Goal: Task Accomplishment & Management: Manage account settings

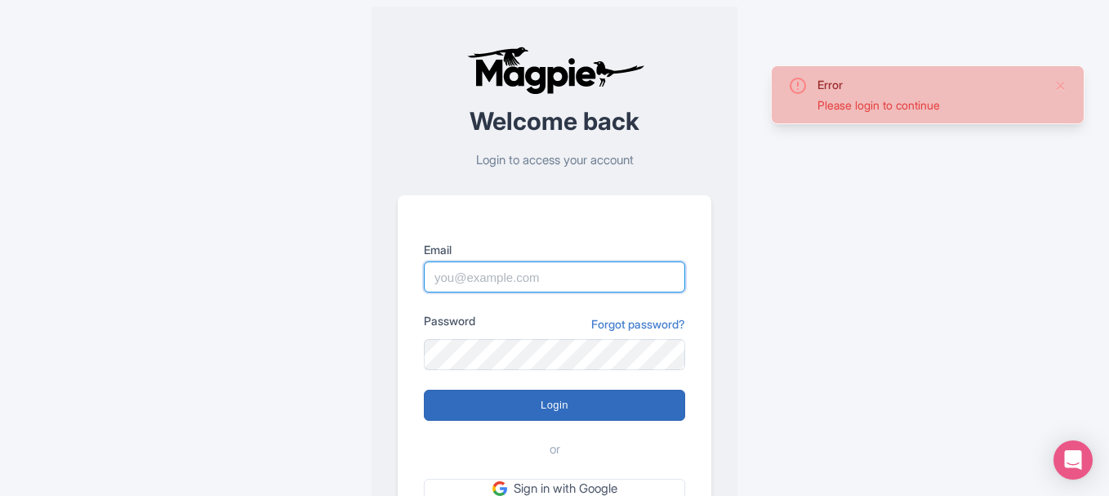
type input "yash.rayna2912@gmail.com"
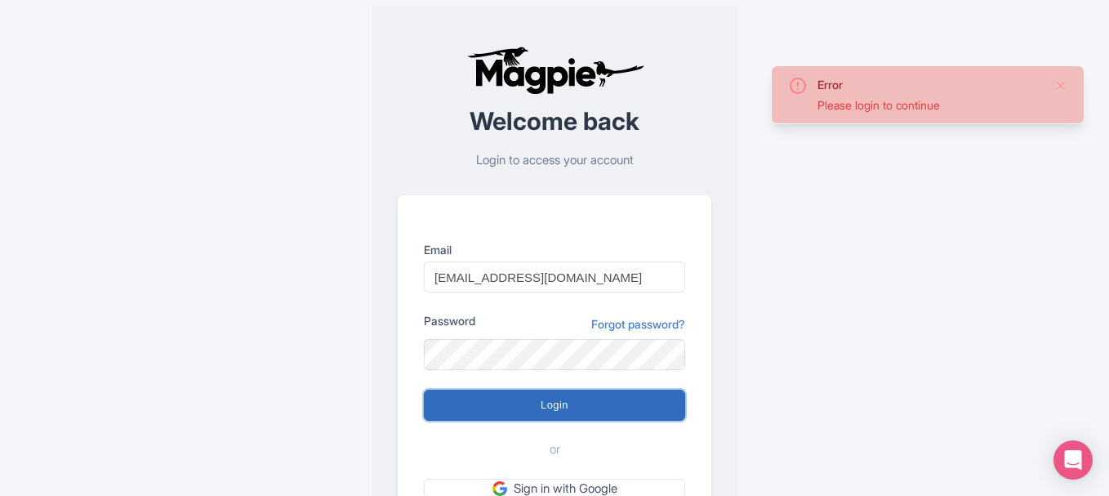
click at [527, 398] on input "Login" at bounding box center [554, 404] width 261 height 31
type input "Logging in..."
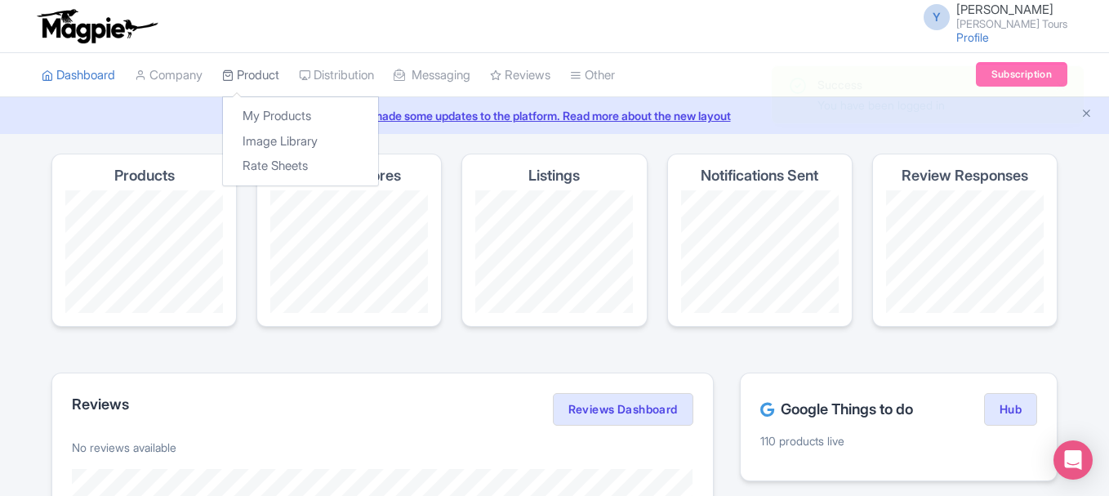
click at [258, 76] on link "Product" at bounding box center [250, 75] width 57 height 45
click at [257, 113] on link "My Products" at bounding box center [300, 116] width 155 height 25
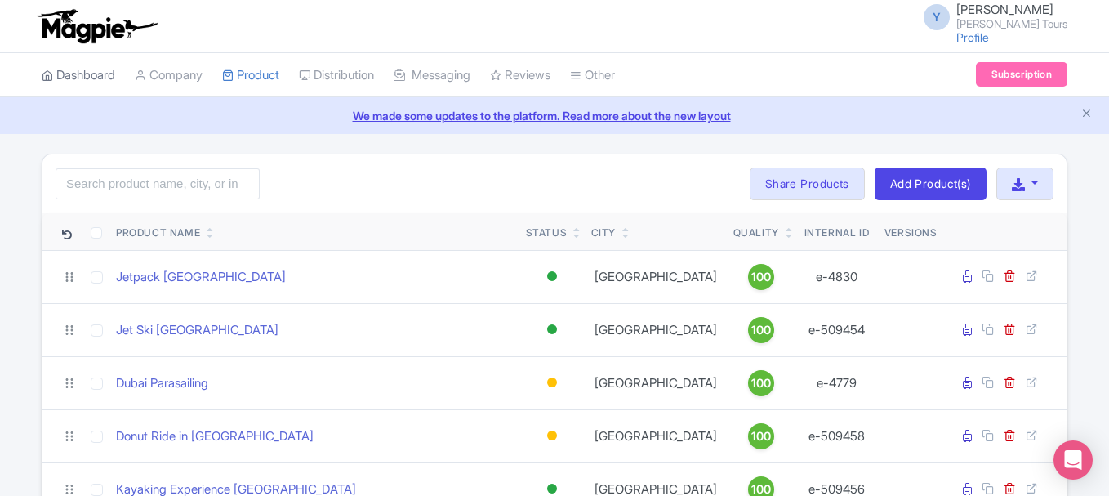
click at [96, 63] on link "Dashboard" at bounding box center [78, 75] width 73 height 45
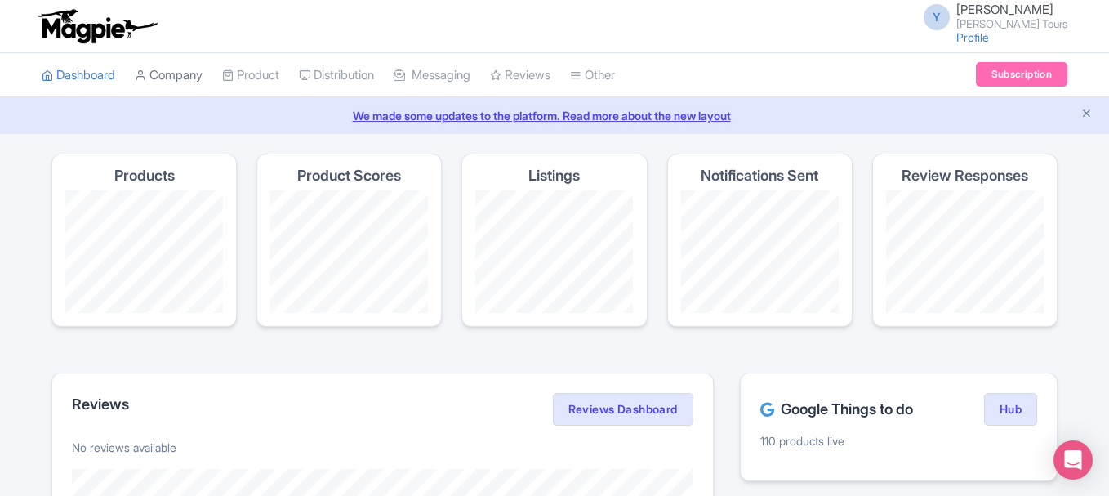
click at [182, 65] on link "Company" at bounding box center [169, 75] width 68 height 45
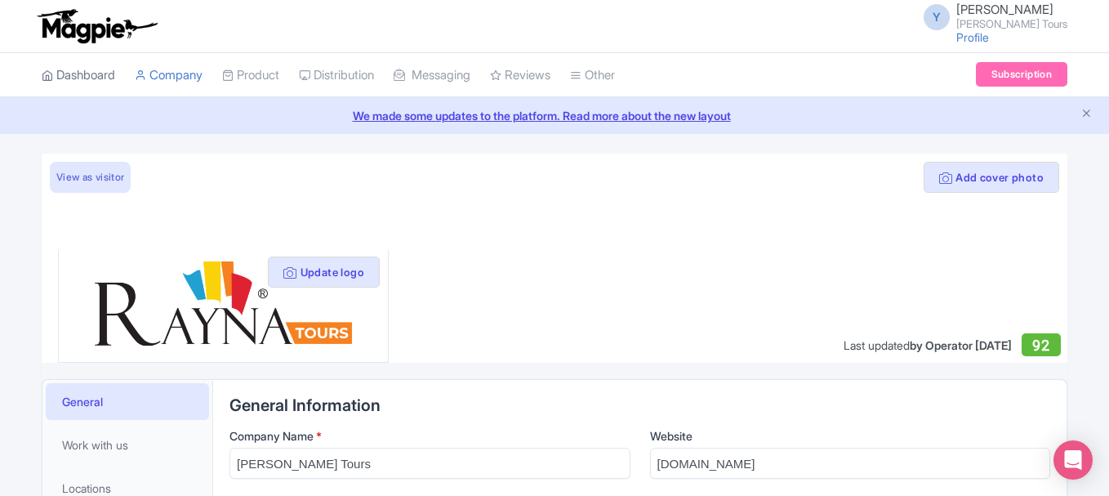
click at [91, 74] on link "Dashboard" at bounding box center [78, 75] width 73 height 45
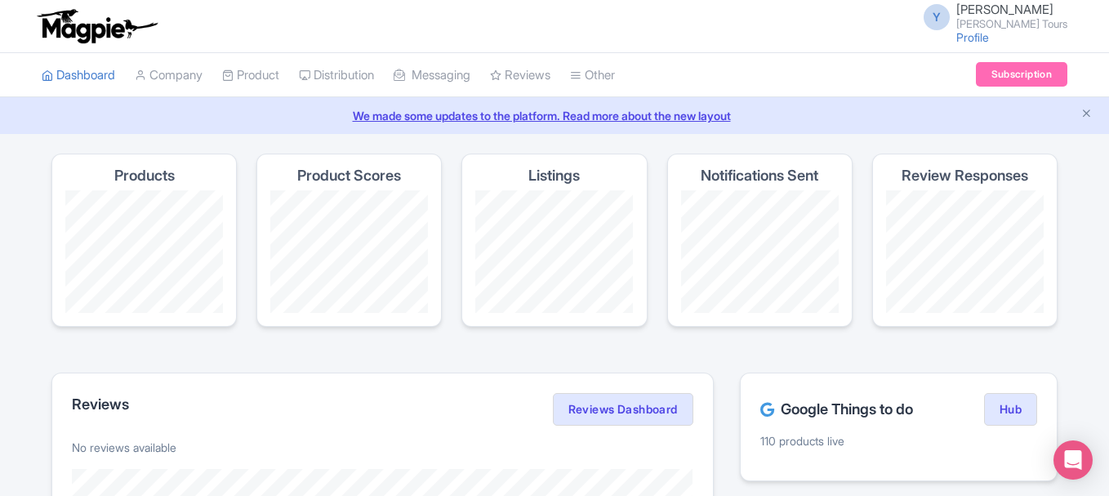
click at [92, 34] on img at bounding box center [96, 26] width 127 height 36
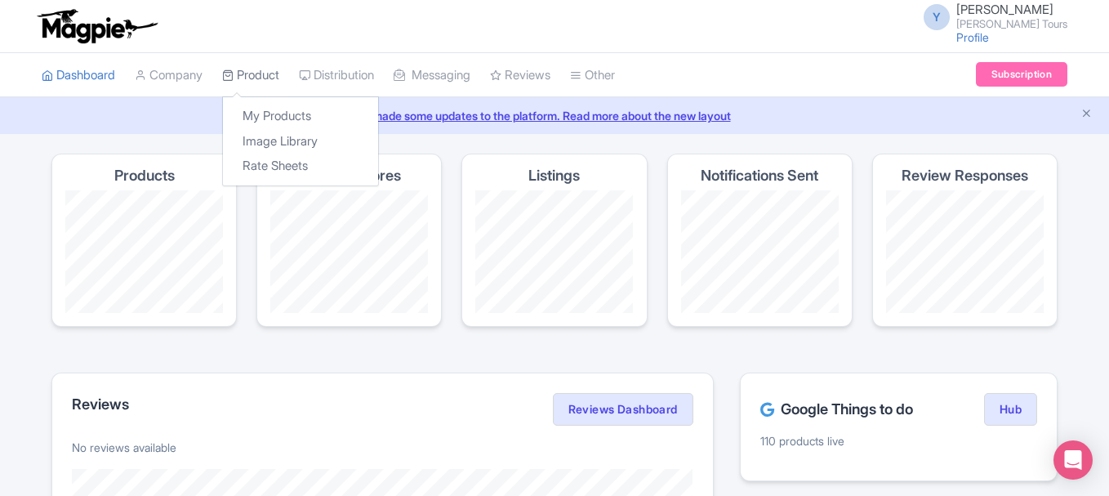
click at [247, 81] on link "Product" at bounding box center [250, 75] width 57 height 45
click at [276, 114] on link "My Products" at bounding box center [300, 116] width 155 height 25
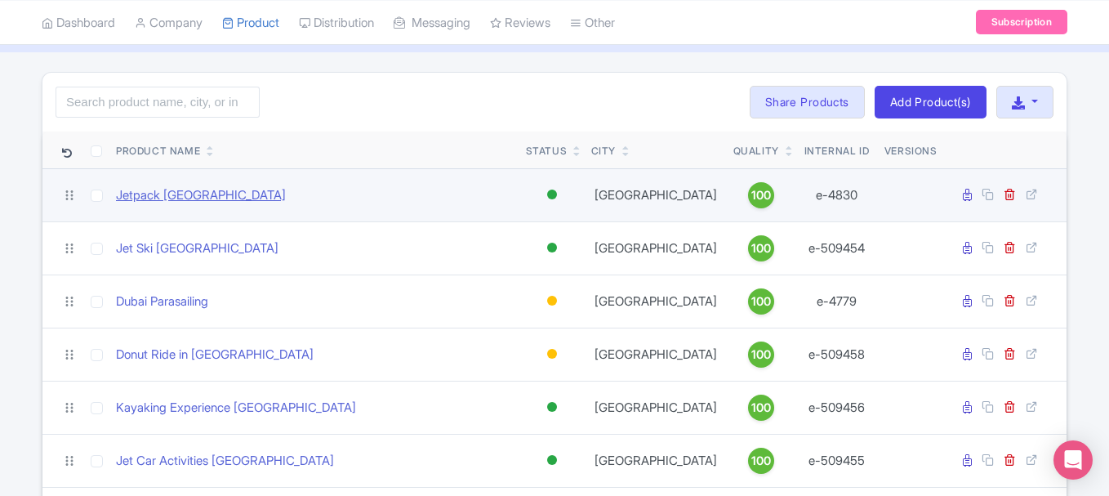
scroll to position [82, 0]
click at [149, 195] on link "Jetpack [GEOGRAPHIC_DATA]" at bounding box center [201, 195] width 170 height 19
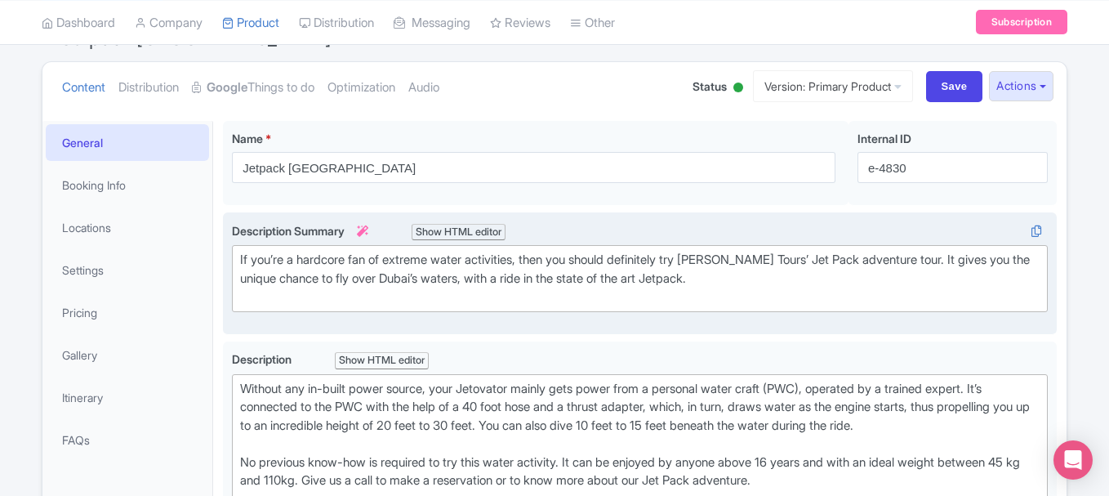
scroll to position [181, 0]
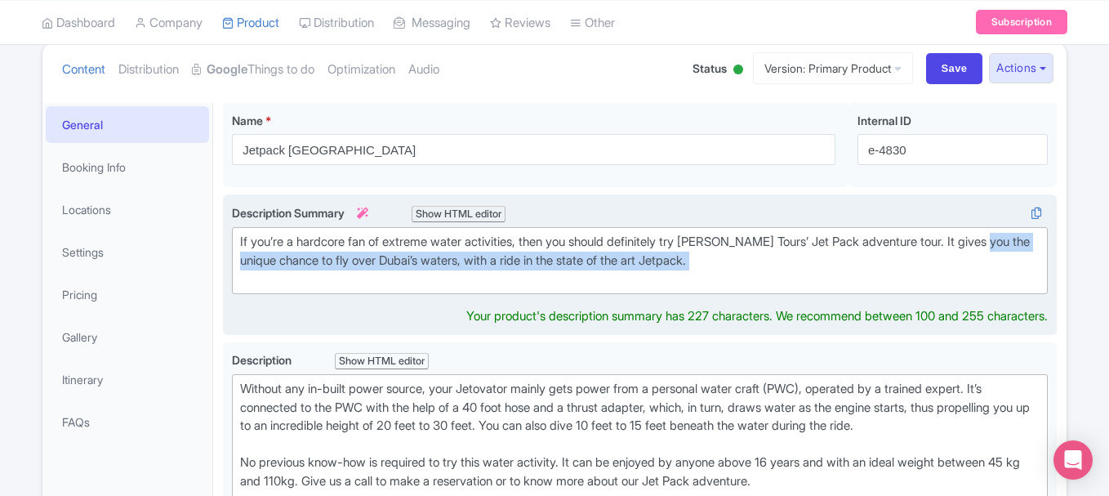
drag, startPoint x: 237, startPoint y: 260, endPoint x: 335, endPoint y: 276, distance: 99.2
click at [335, 276] on trix-editor "If you’re a hardcore fan of extreme water activities, then you should definitel…" at bounding box center [640, 260] width 816 height 67
click at [741, 282] on div "If you’re a hardcore fan of extreme water activities, then you should definitel…" at bounding box center [639, 261] width 799 height 56
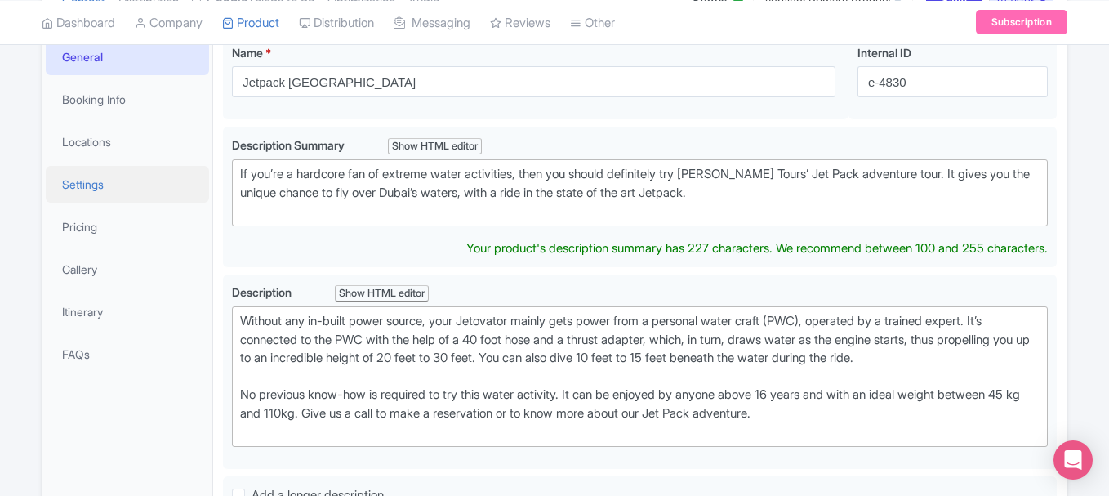
scroll to position [167, 0]
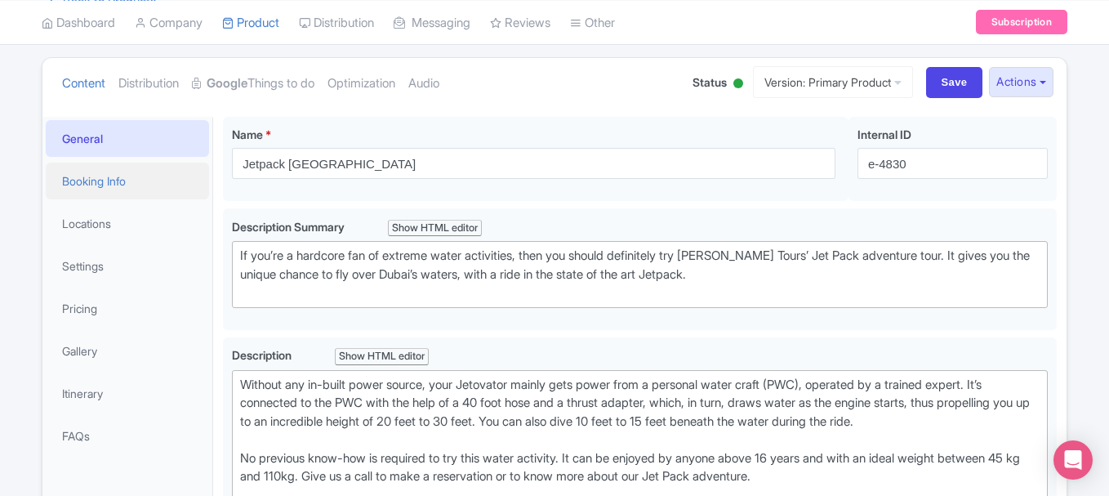
click at [103, 190] on link "Booking Info" at bounding box center [127, 180] width 163 height 37
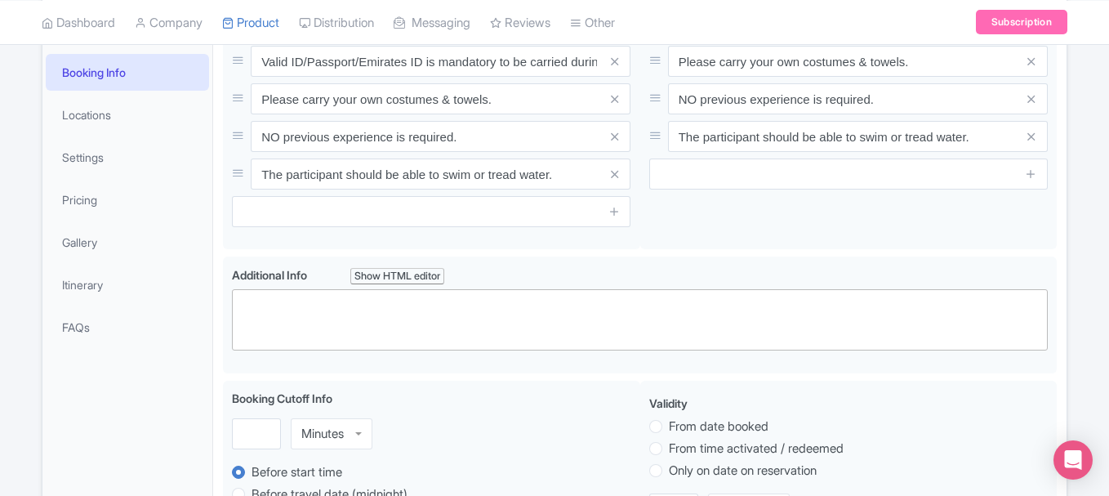
scroll to position [196, 0]
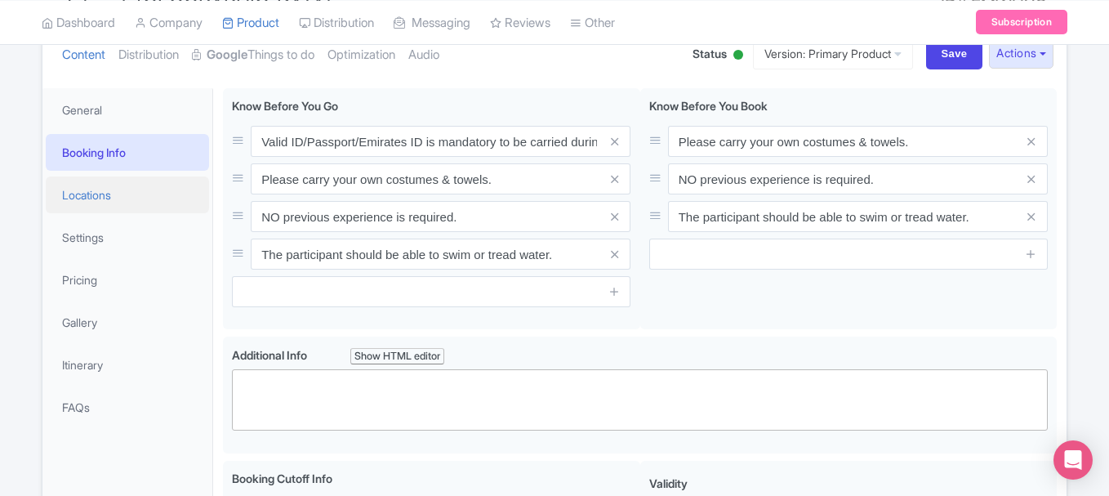
click at [91, 209] on link "Locations" at bounding box center [127, 194] width 163 height 37
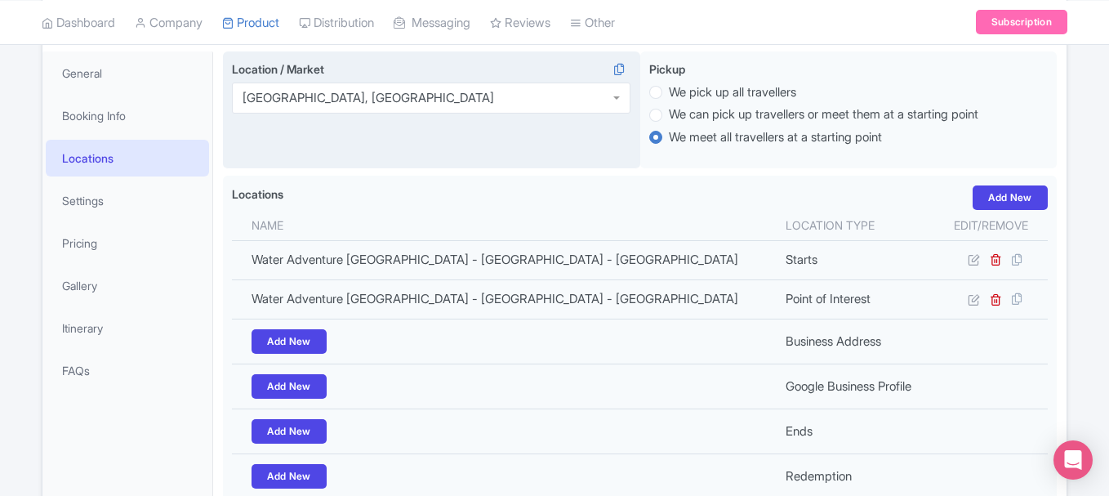
scroll to position [278, 0]
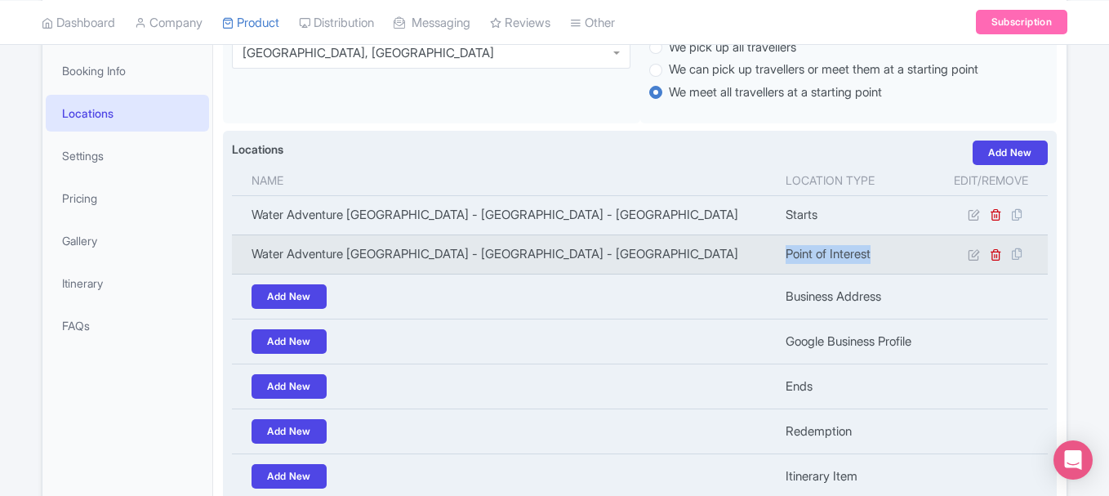
drag, startPoint x: 782, startPoint y: 255, endPoint x: 907, endPoint y: 253, distance: 124.9
click at [907, 253] on td "Point of Interest" at bounding box center [855, 253] width 158 height 39
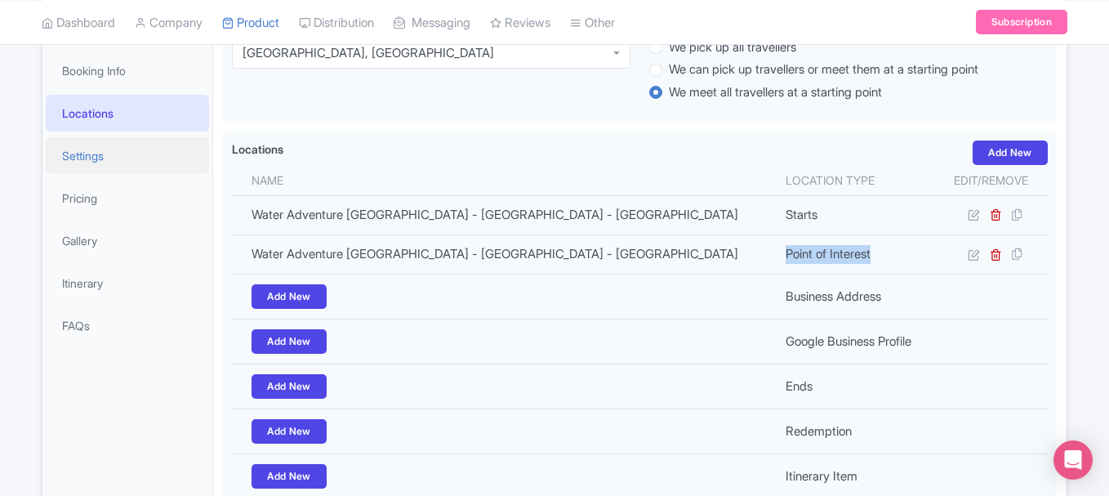
click at [96, 154] on link "Settings" at bounding box center [127, 155] width 163 height 37
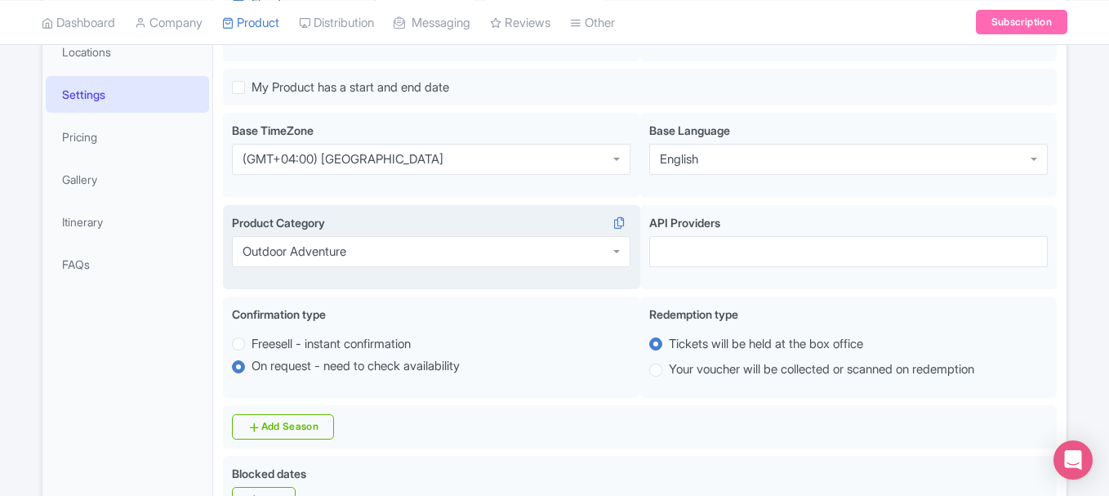
scroll to position [359, 0]
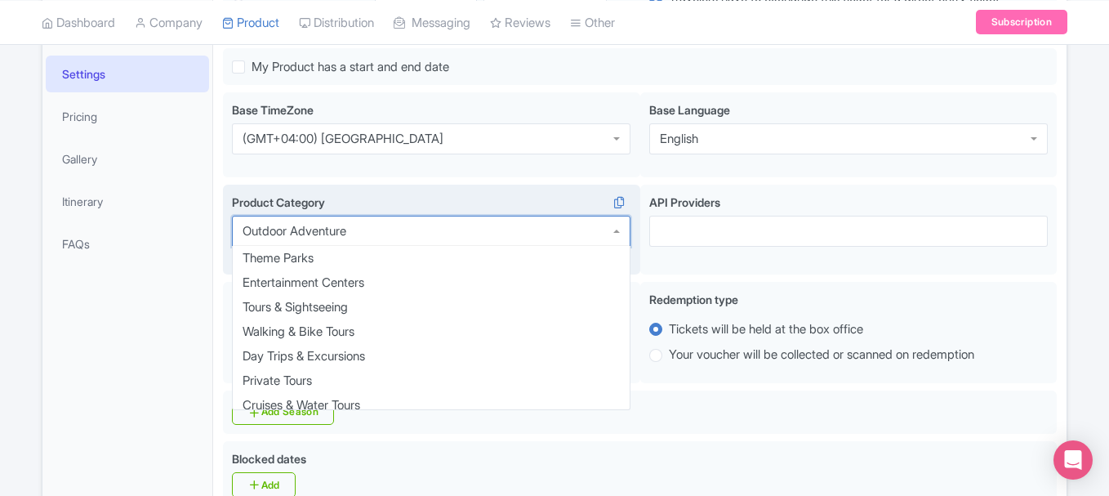
click at [309, 231] on div "Outdoor Adventure" at bounding box center [295, 231] width 104 height 15
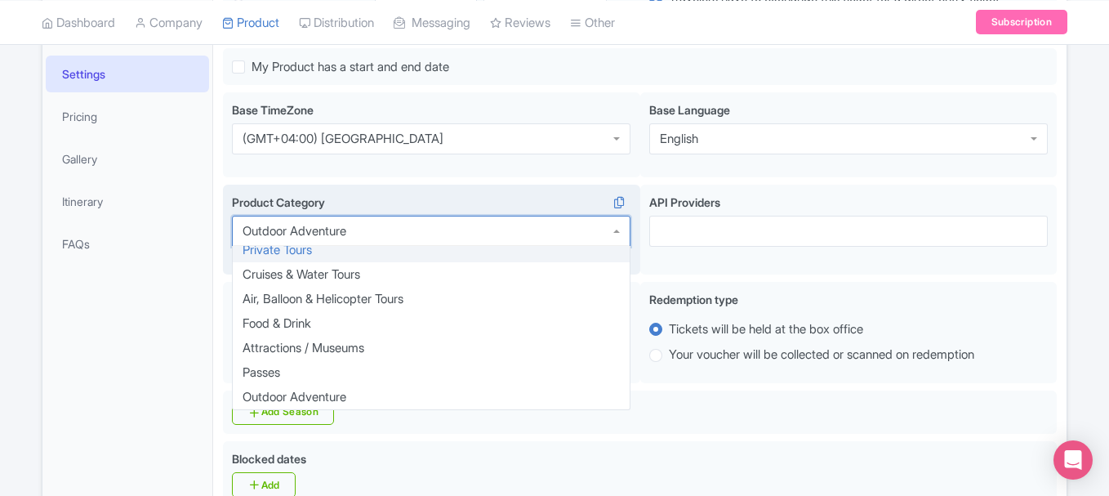
click at [376, 231] on div "Outdoor Adventure" at bounding box center [431, 231] width 398 height 31
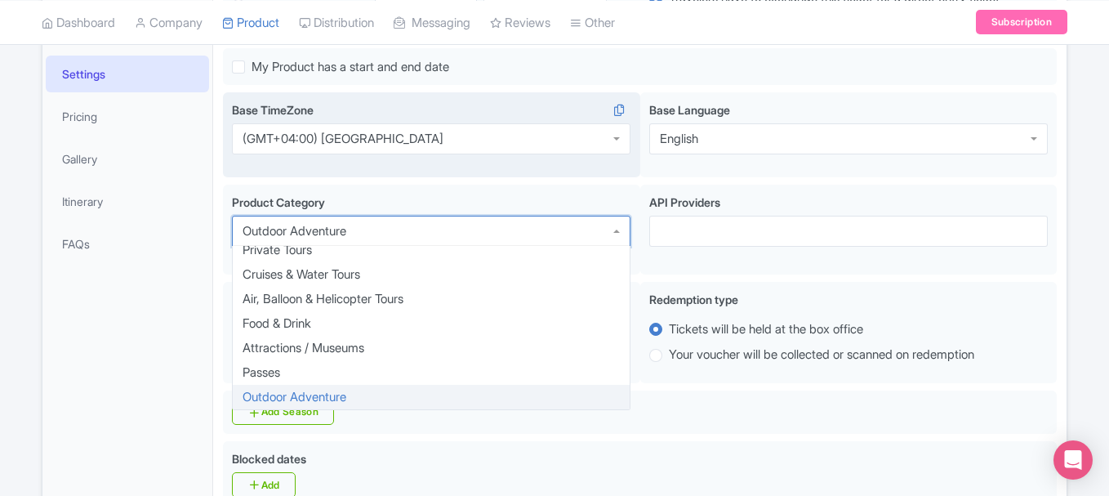
click at [541, 172] on div "Abu Dhabi Base TimeZone i (GMT+04:00) Abu Dhabi (GMT+04:00) Abu Dhabi" at bounding box center [431, 134] width 417 height 85
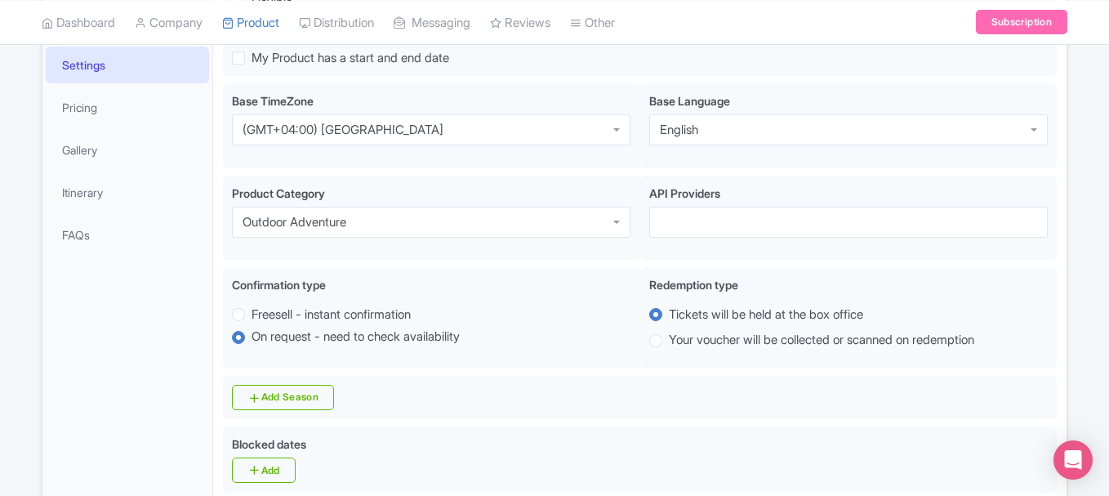
scroll to position [305, 0]
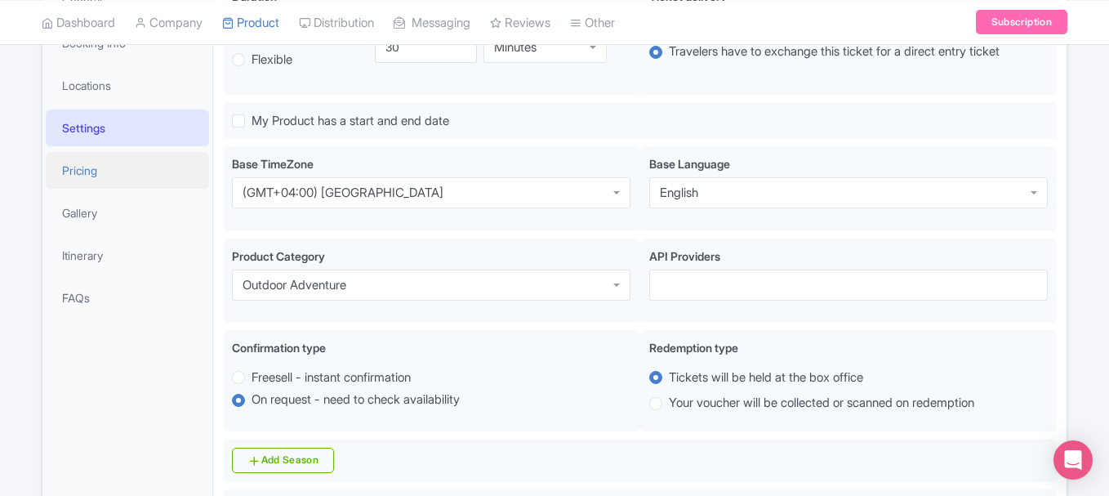
click at [104, 182] on link "Pricing" at bounding box center [127, 170] width 163 height 37
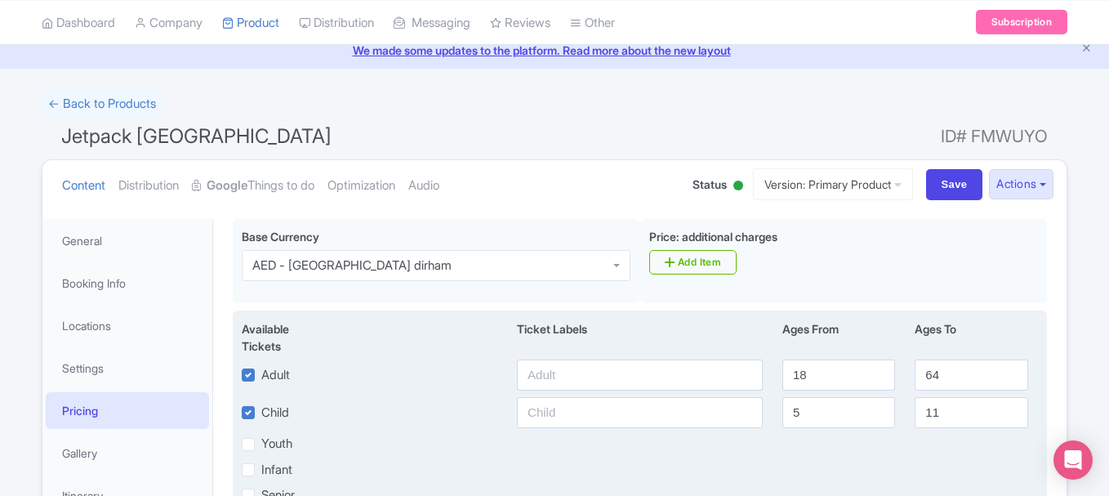
scroll to position [142, 0]
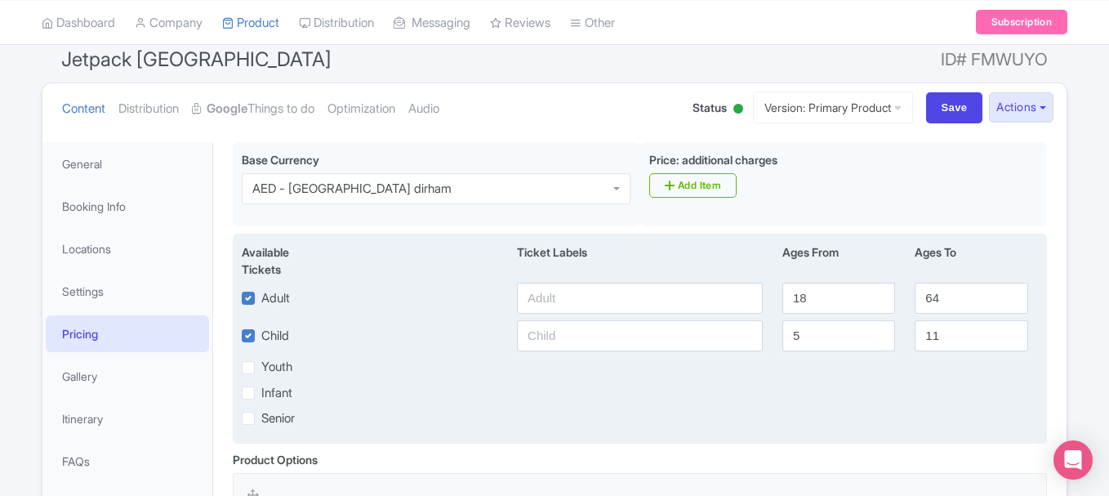
click at [261, 336] on label "Child" at bounding box center [275, 336] width 28 height 19
click at [261, 336] on input "Child" at bounding box center [266, 331] width 11 height 11
checkbox input "false"
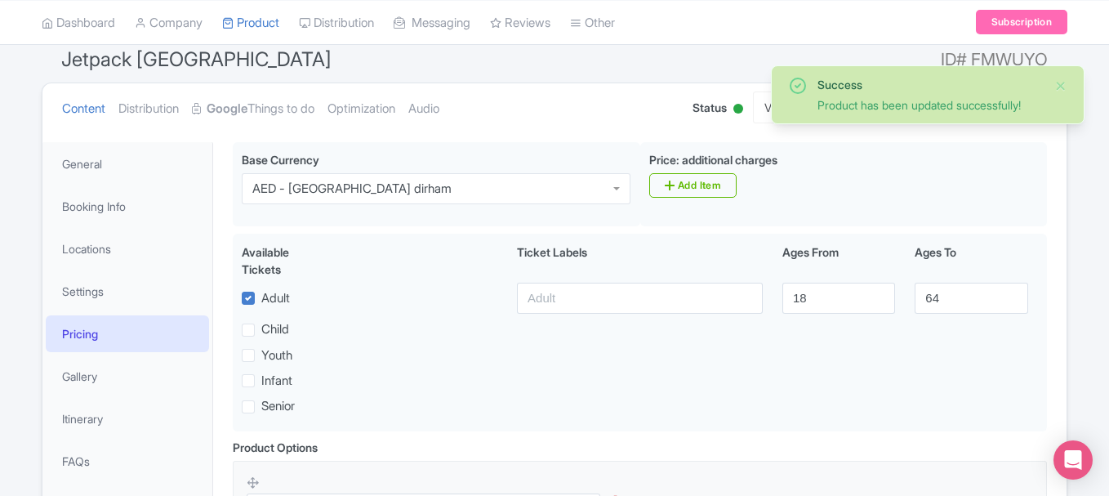
click at [249, 337] on div "Child" at bounding box center [265, 329] width 47 height 19
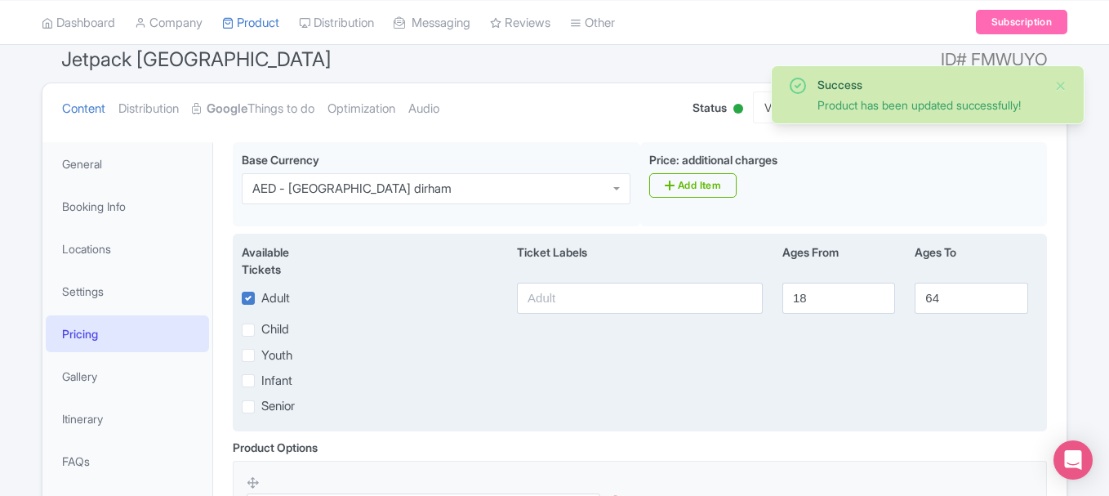
click at [261, 327] on label "Child" at bounding box center [275, 329] width 28 height 19
click at [261, 327] on input "Child" at bounding box center [266, 325] width 11 height 11
checkbox input "true"
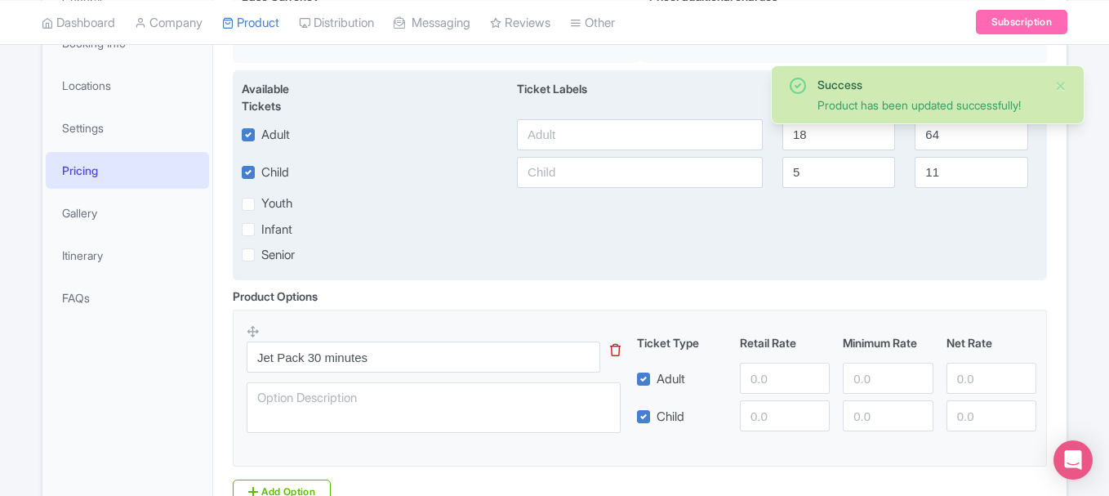
scroll to position [458, 0]
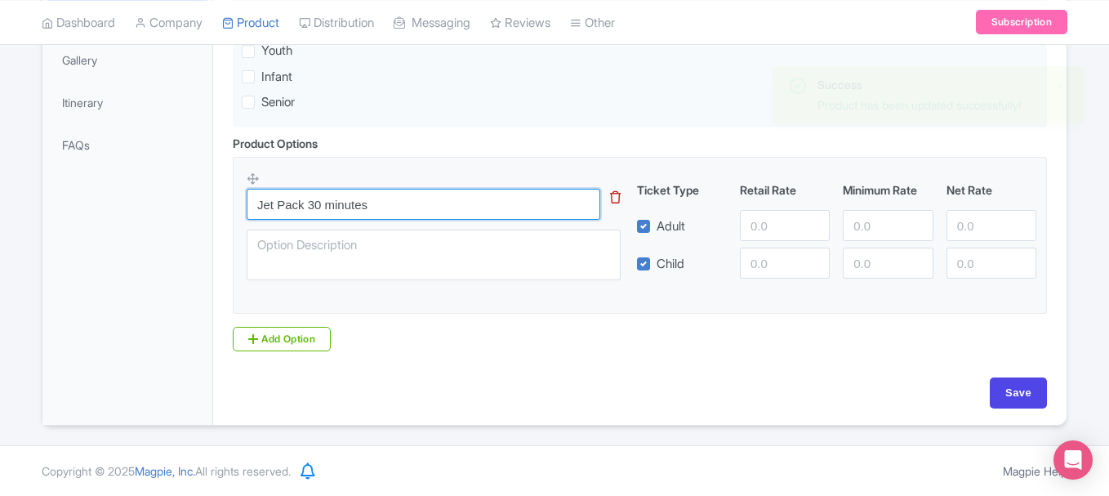
click at [408, 198] on input "Jet Pack 30 minutes" at bounding box center [424, 204] width 354 height 31
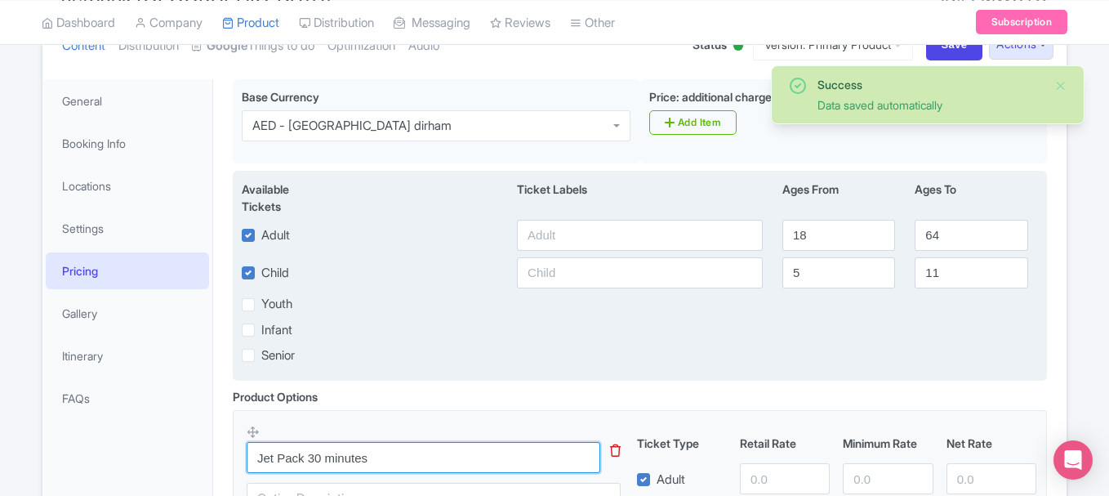
scroll to position [295, 0]
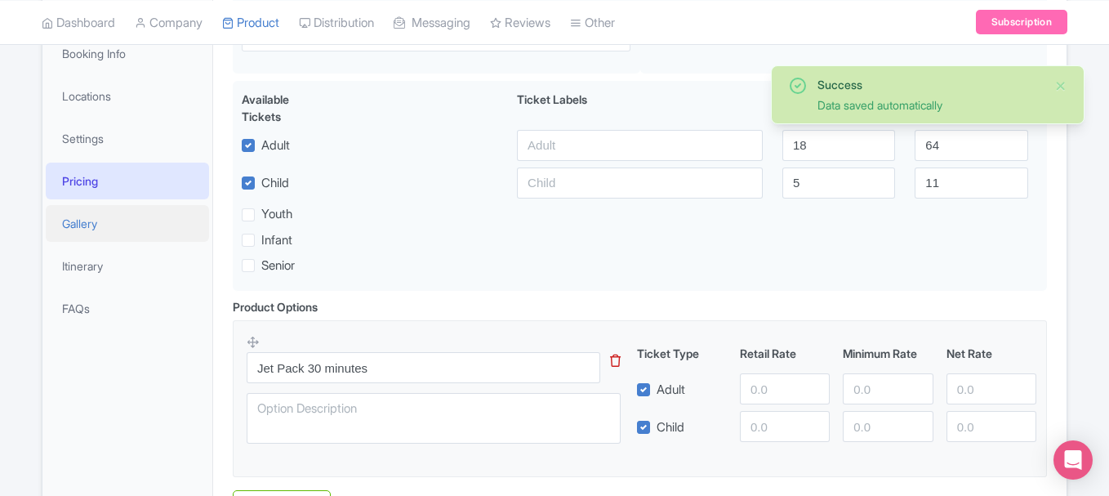
click at [63, 226] on link "Gallery" at bounding box center [127, 223] width 163 height 37
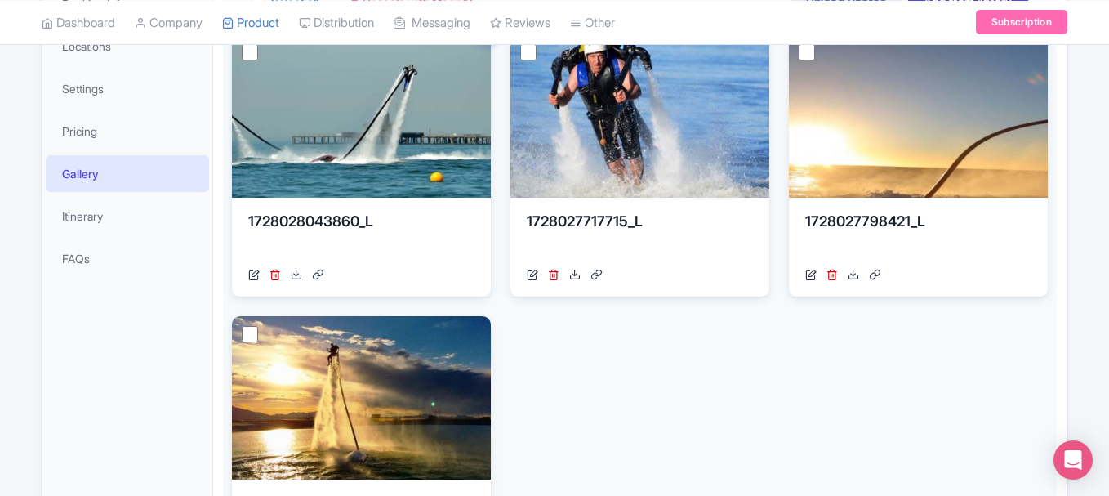
scroll to position [376, 0]
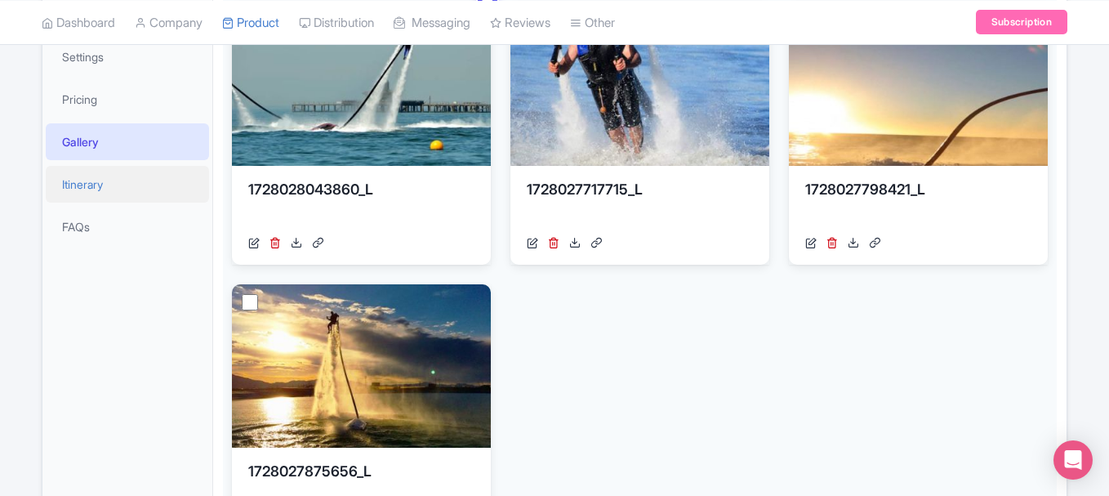
click at [119, 197] on link "Itinerary" at bounding box center [127, 184] width 163 height 37
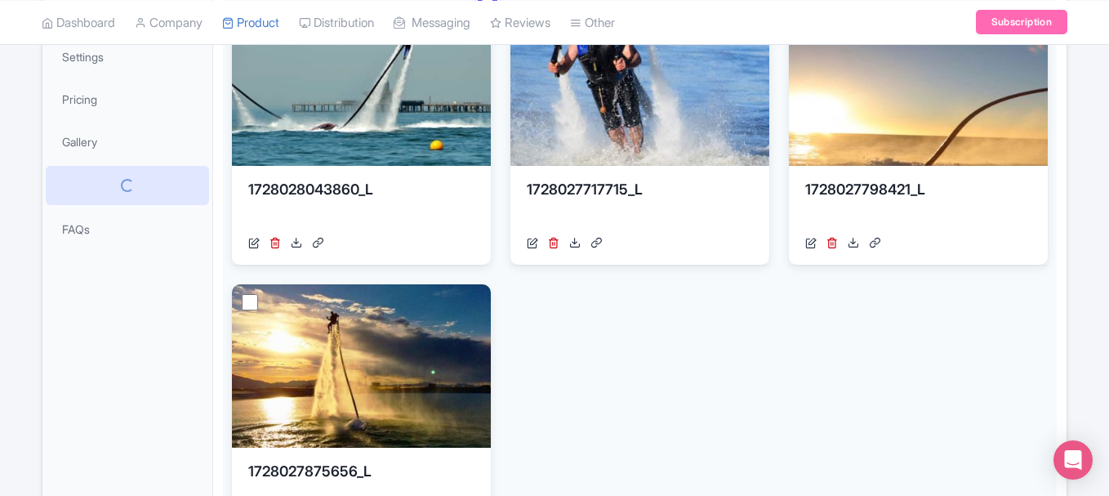
scroll to position [219, 0]
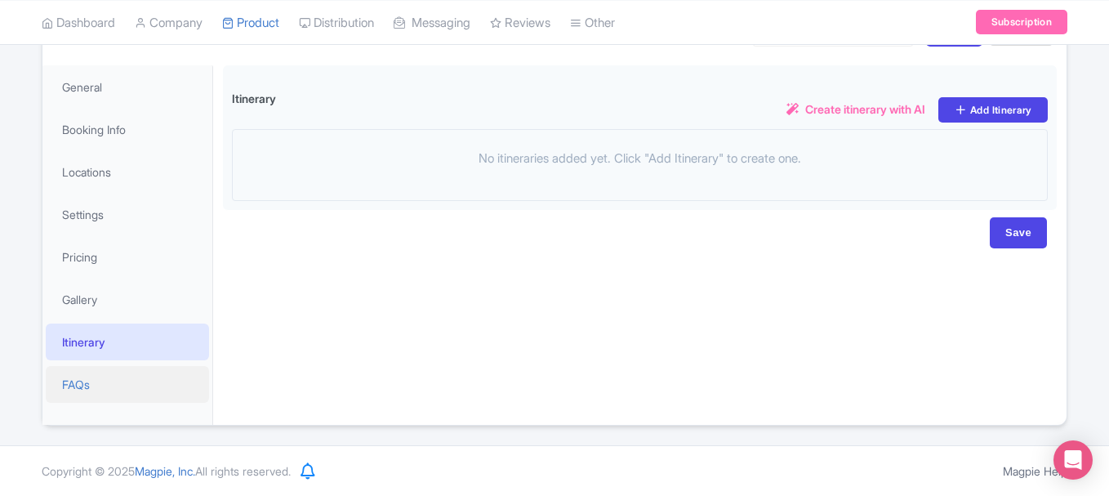
click at [112, 375] on link "FAQs" at bounding box center [127, 384] width 163 height 37
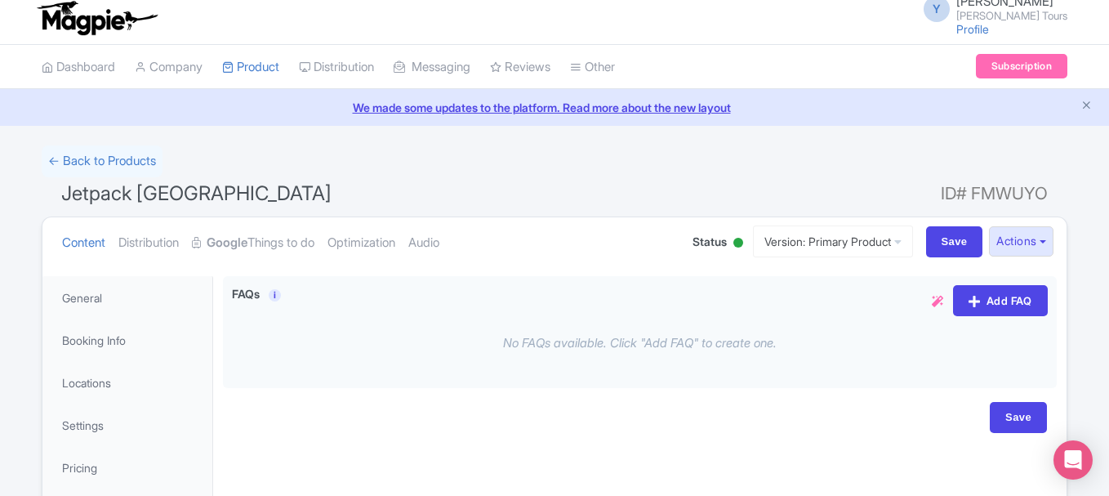
scroll to position [0, 0]
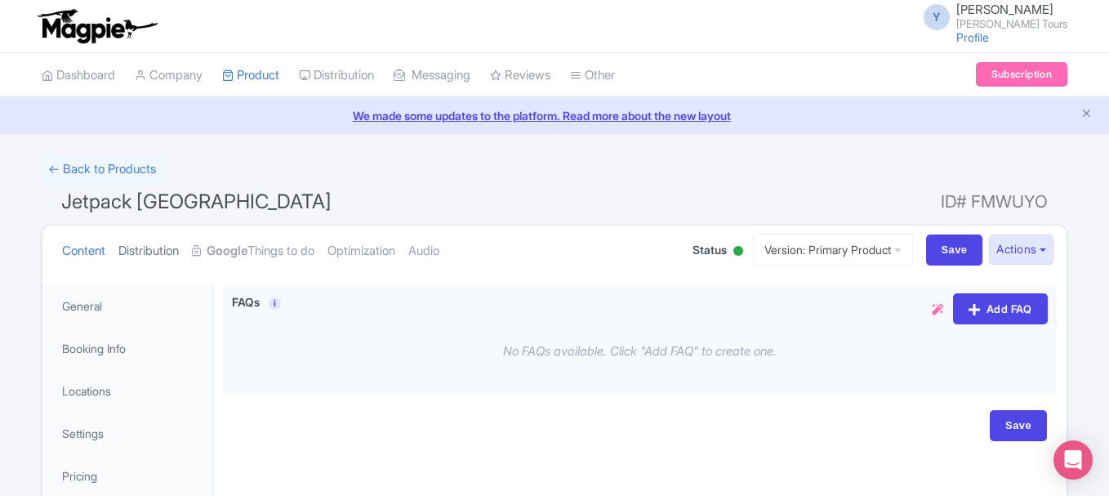
click at [151, 251] on link "Distribution" at bounding box center [148, 250] width 60 height 51
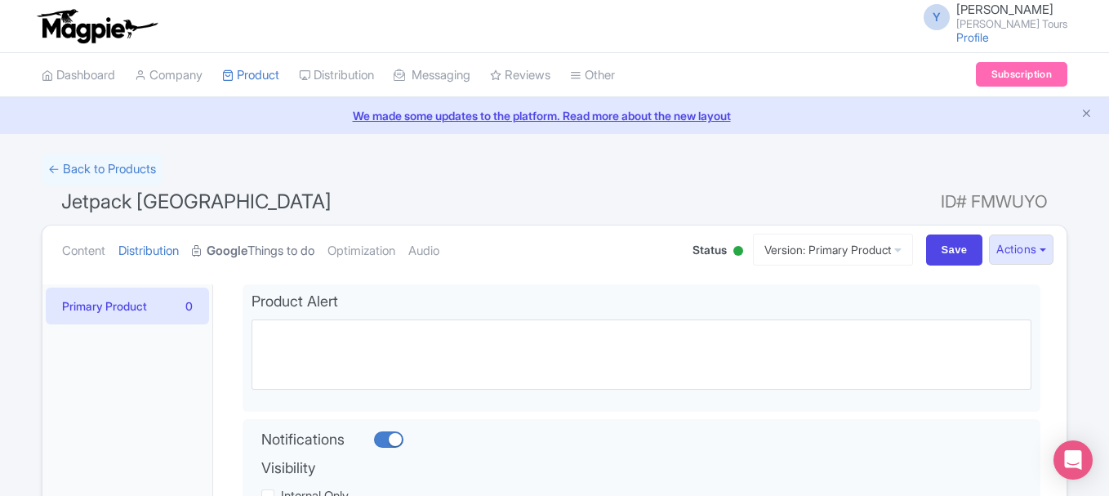
click at [247, 247] on strong "Google" at bounding box center [227, 251] width 41 height 19
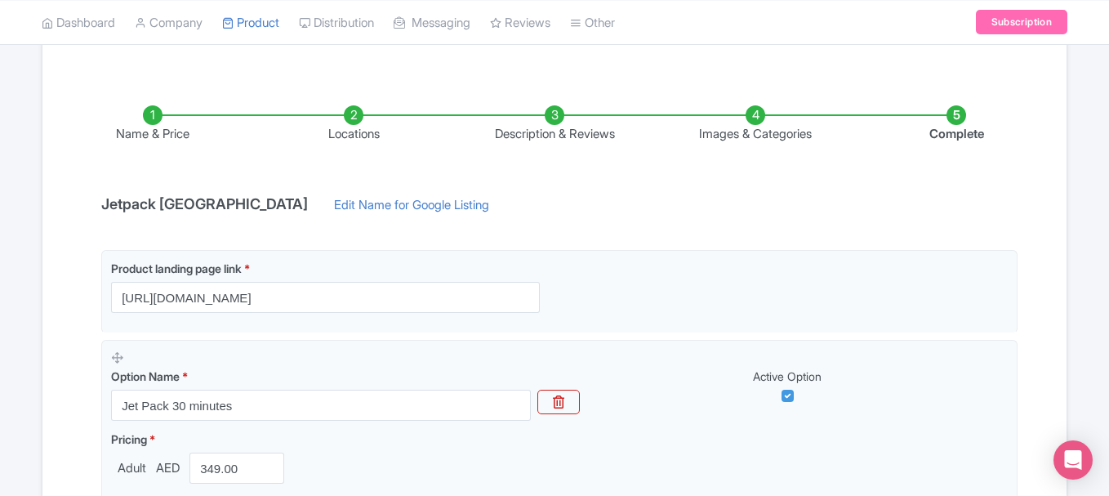
scroll to position [245, 0]
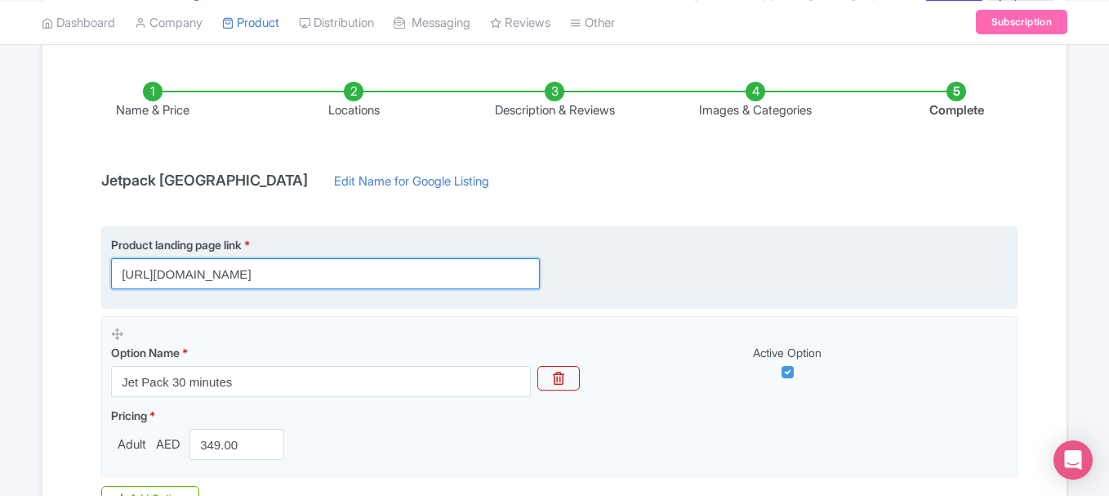
drag, startPoint x: 469, startPoint y: 275, endPoint x: 510, endPoint y: 274, distance: 40.9
click at [510, 274] on input "https://www.raynatours.com/dubai/water-activities/jetpack-dubai-e-4830" at bounding box center [325, 273] width 429 height 31
click at [532, 266] on input "https://www.raynatours.com/dubai/water-activities/jetpack-dubai-e-4830" at bounding box center [325, 273] width 429 height 31
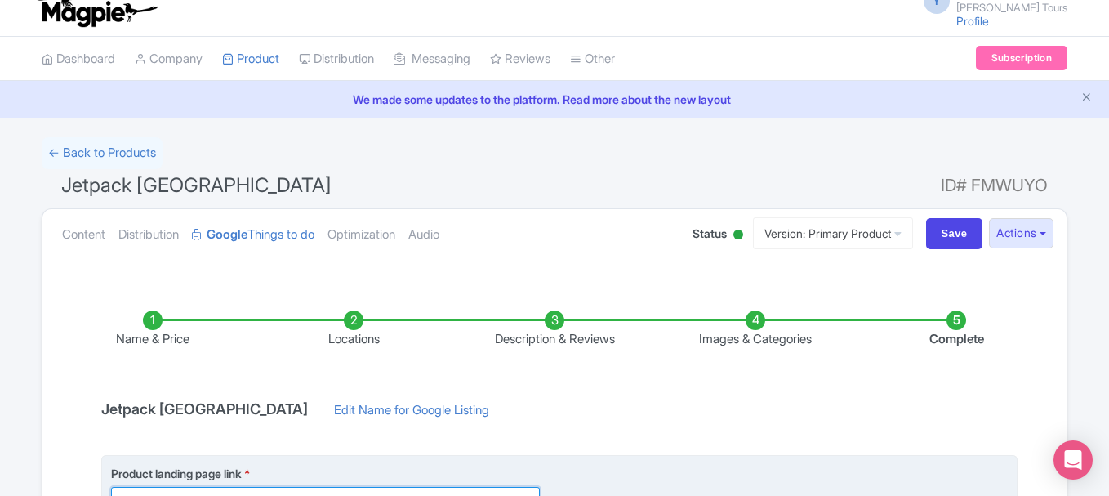
scroll to position [0, 0]
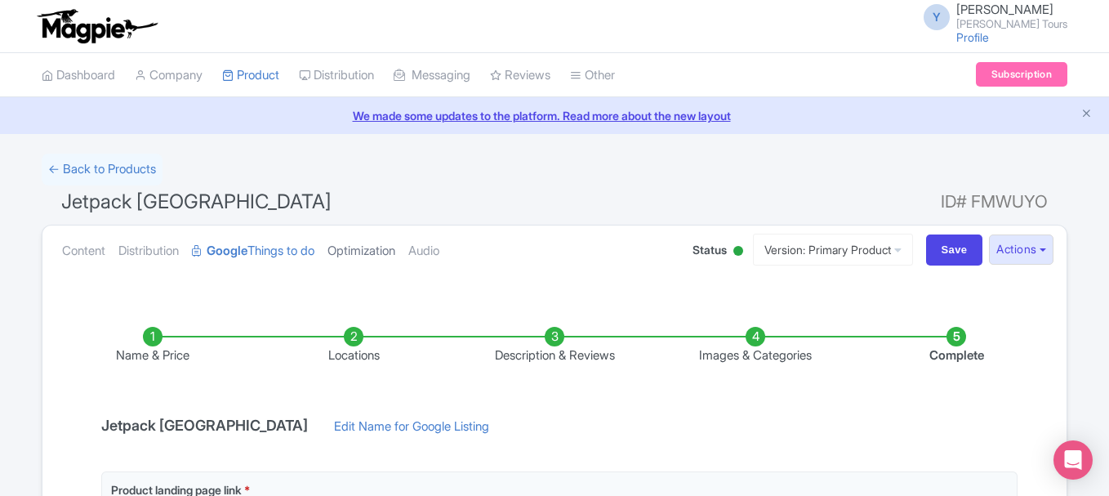
click at [361, 245] on link "Optimization" at bounding box center [361, 250] width 68 height 51
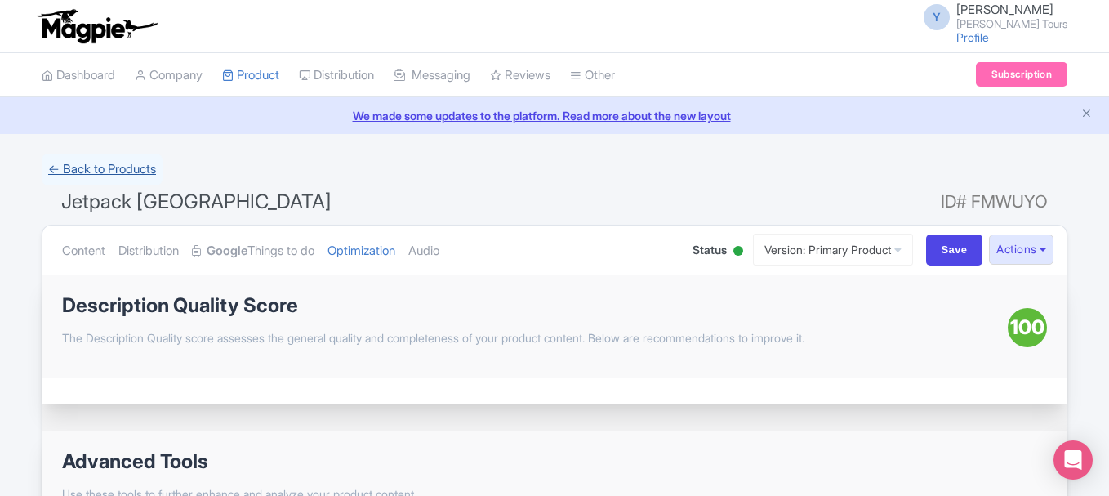
click at [109, 168] on link "← Back to Products" at bounding box center [102, 170] width 121 height 32
